Goal: Transaction & Acquisition: Subscribe to service/newsletter

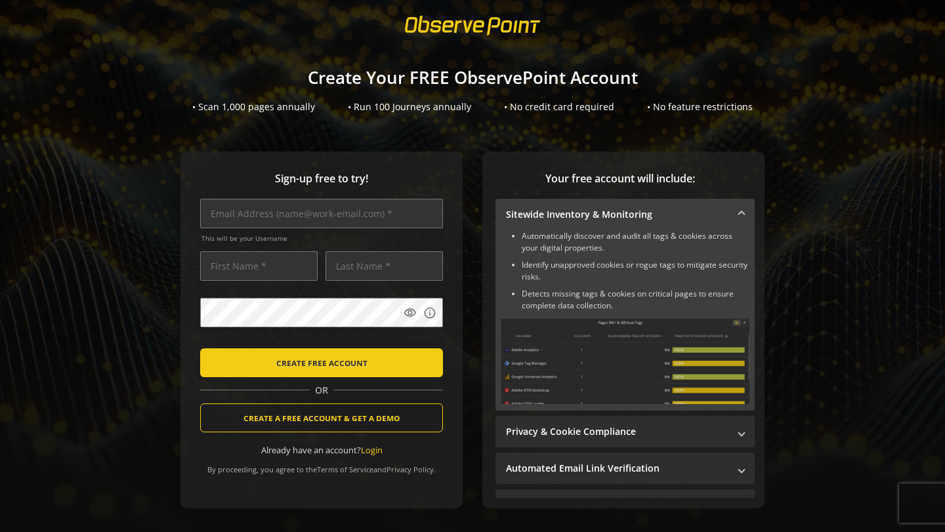
scroll to position [31, 0]
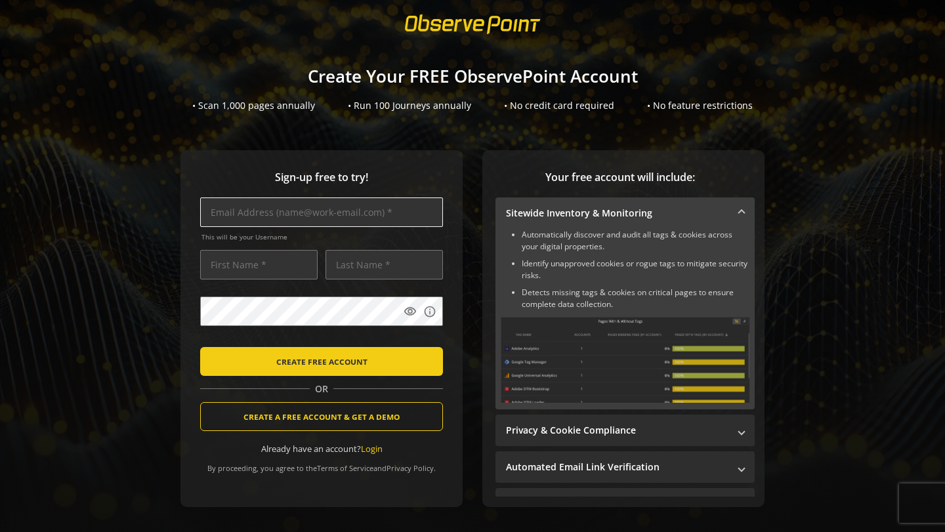
click at [366, 214] on input "text" at bounding box center [321, 212] width 243 height 30
type input "[EMAIL_ADDRESS][DOMAIN_NAME]"
type input "S"
type input "[PERSON_NAME]"
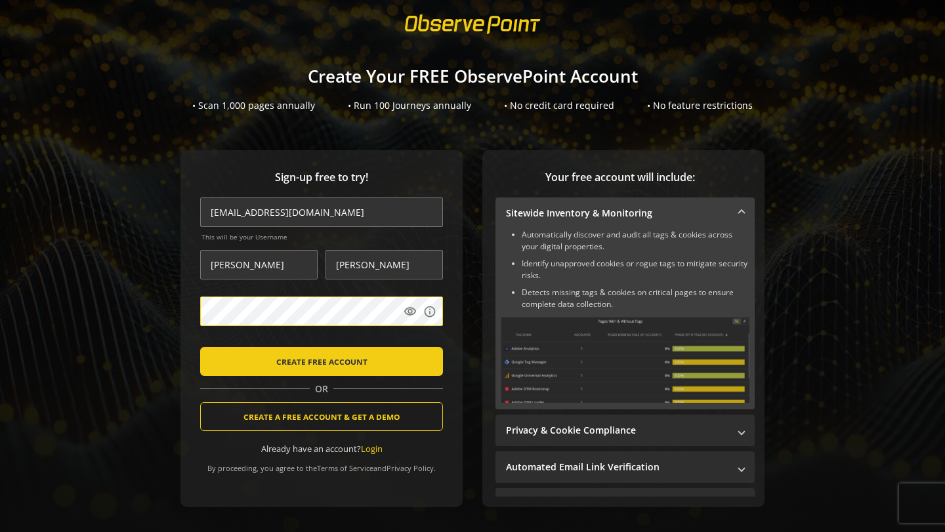
click at [944, 312] on com-1password-button at bounding box center [945, 266] width 0 height 532
click at [365, 363] on span "submit" at bounding box center [321, 361] width 243 height 31
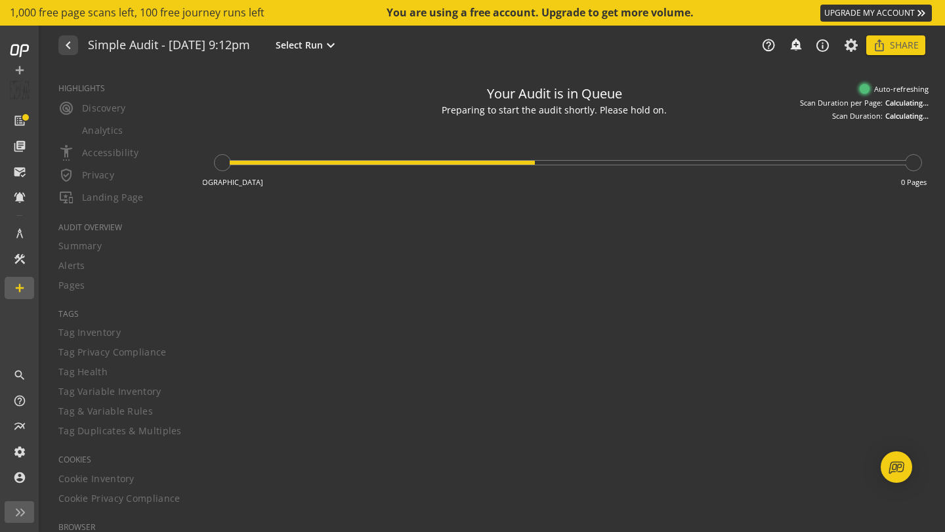
type textarea "Notes can include: -a description of what this audit is validating -changes in …"
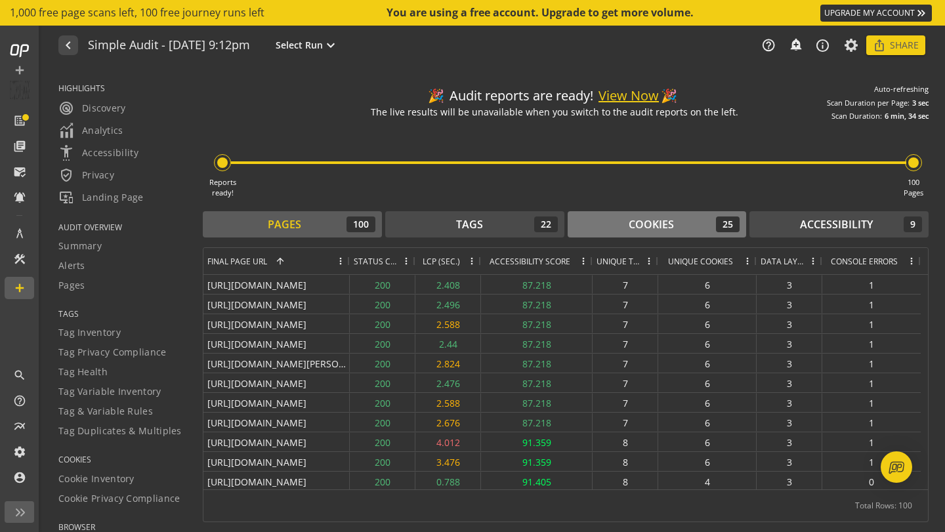
click at [665, 220] on div "Cookies" at bounding box center [650, 224] width 45 height 15
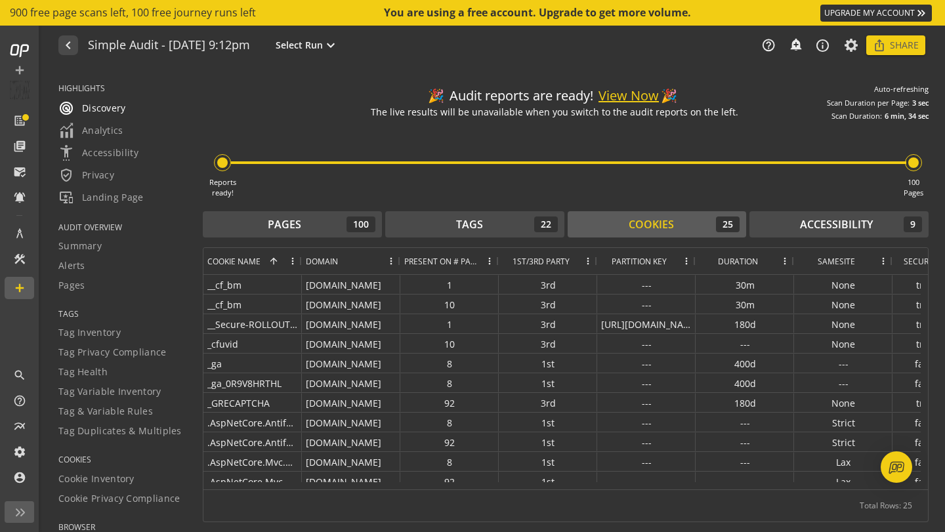
click at [119, 113] on span "radar Discovery" at bounding box center [92, 108] width 68 height 16
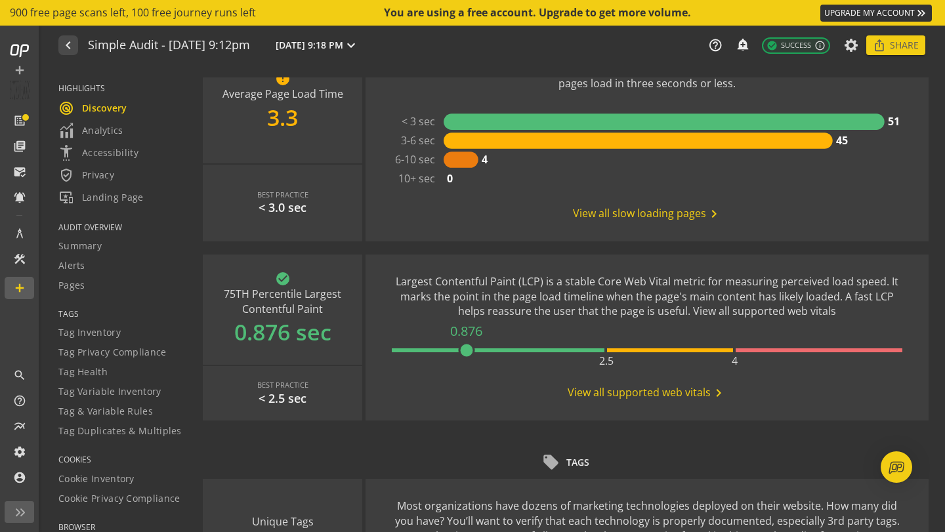
scroll to position [411, 0]
